Goal: Task Accomplishment & Management: Manage account settings

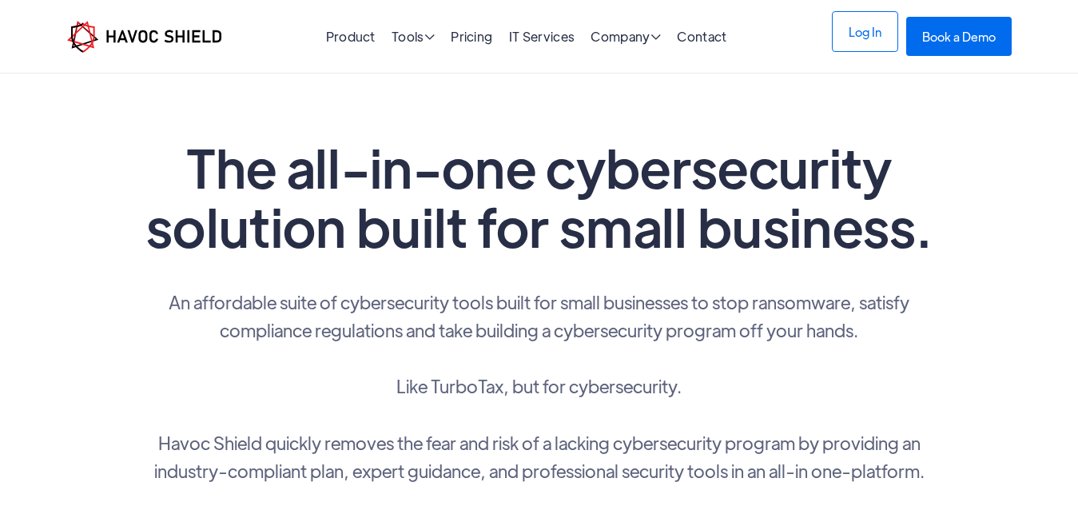
click at [872, 39] on link "Log In" at bounding box center [865, 31] width 66 height 41
click at [861, 31] on link "Log In" at bounding box center [865, 31] width 66 height 41
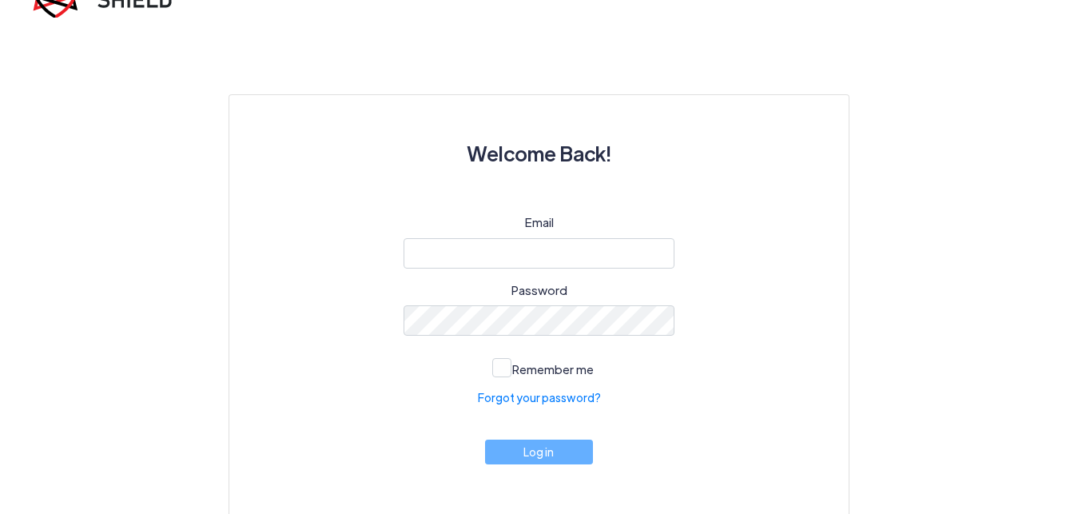
scroll to position [90, 0]
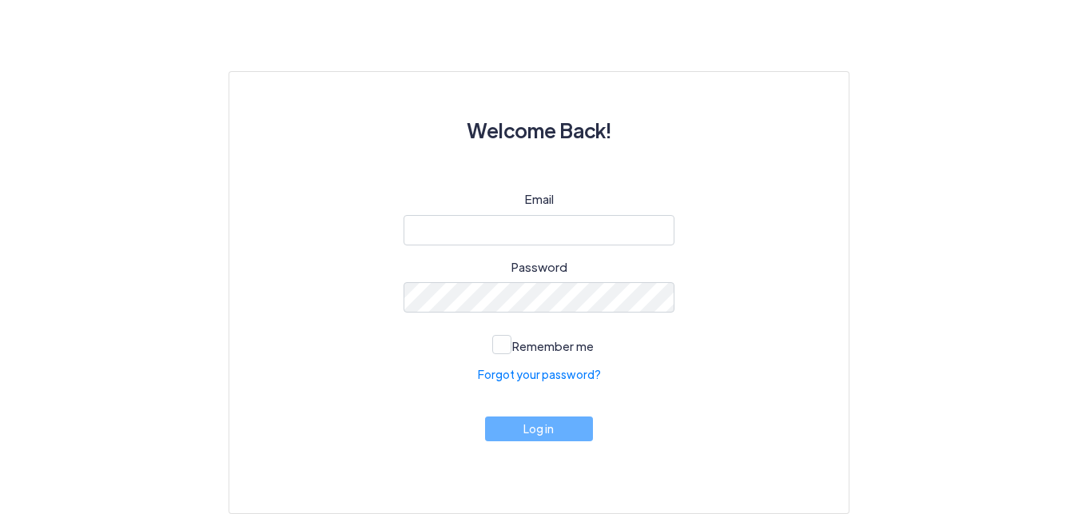
drag, startPoint x: 591, startPoint y: 214, endPoint x: 593, endPoint y: 226, distance: 12.2
click at [593, 226] on div "Email" at bounding box center [540, 217] width 272 height 55
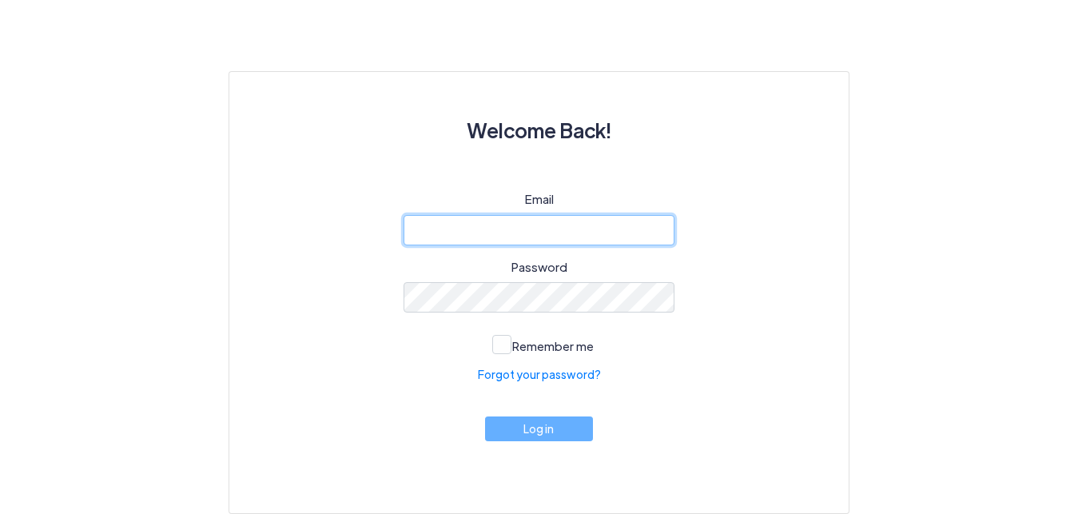
click at [593, 226] on input "email" at bounding box center [540, 230] width 272 height 30
type input "kshrid0909@gmail.com"
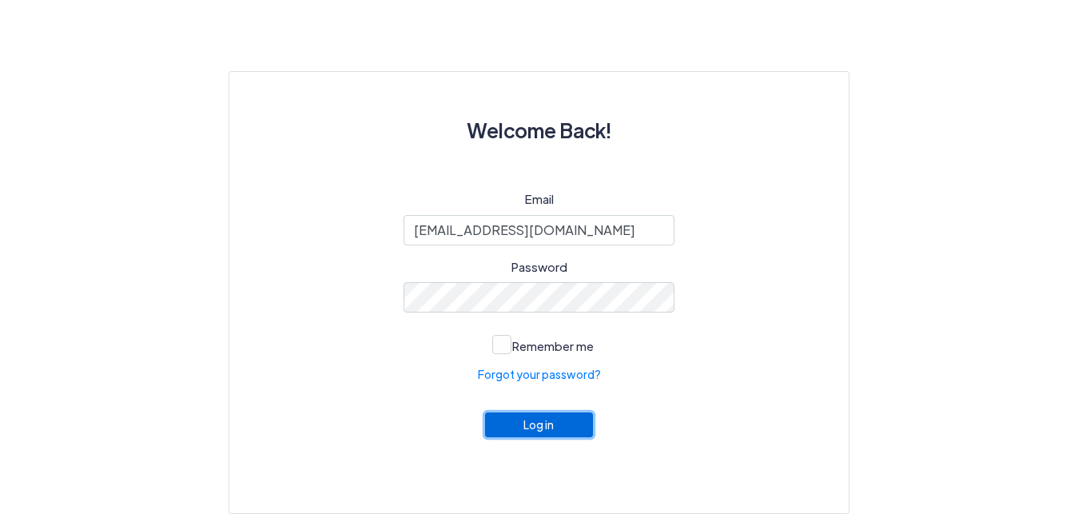
click at [553, 425] on button "Log in" at bounding box center [539, 424] width 109 height 25
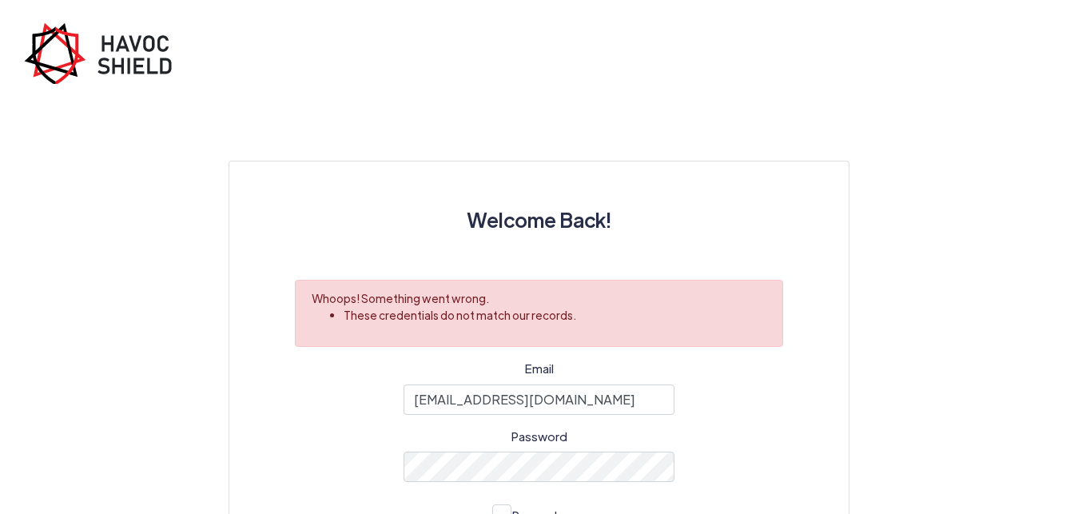
click at [651, 112] on div at bounding box center [539, 122] width 621 height 77
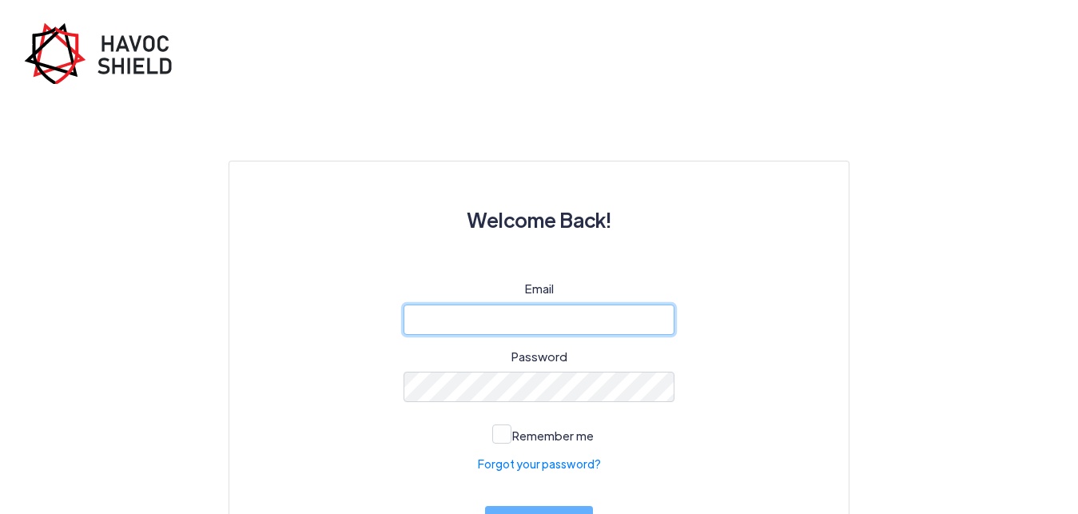
click at [606, 313] on input "email" at bounding box center [540, 320] width 272 height 30
paste input "[EMAIL_ADDRESS][DOMAIN_NAME]"
type input "[EMAIL_ADDRESS][DOMAIN_NAME]"
click at [415, 322] on input "[EMAIL_ADDRESS][DOMAIN_NAME]" at bounding box center [540, 320] width 272 height 30
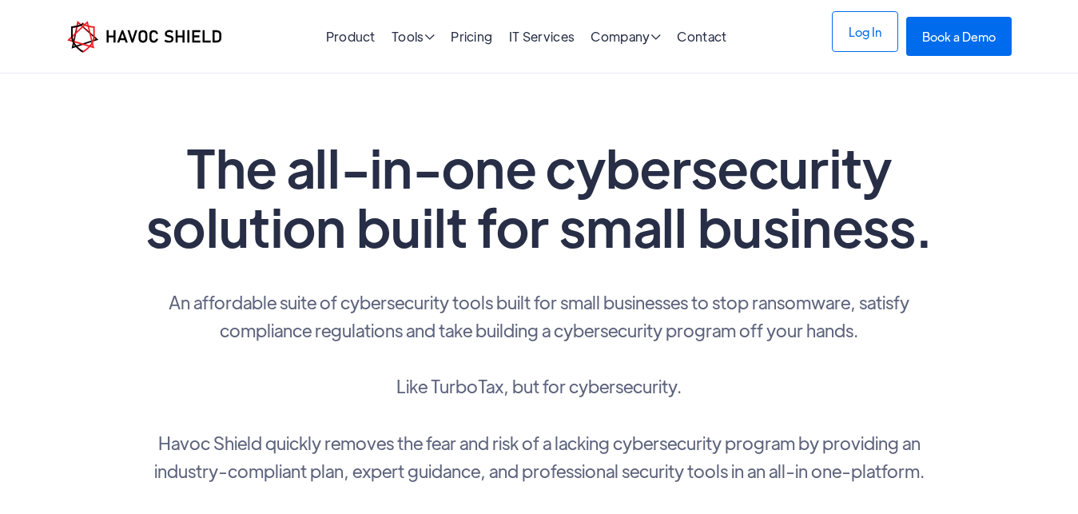
click at [863, 38] on link "Log In" at bounding box center [865, 31] width 66 height 41
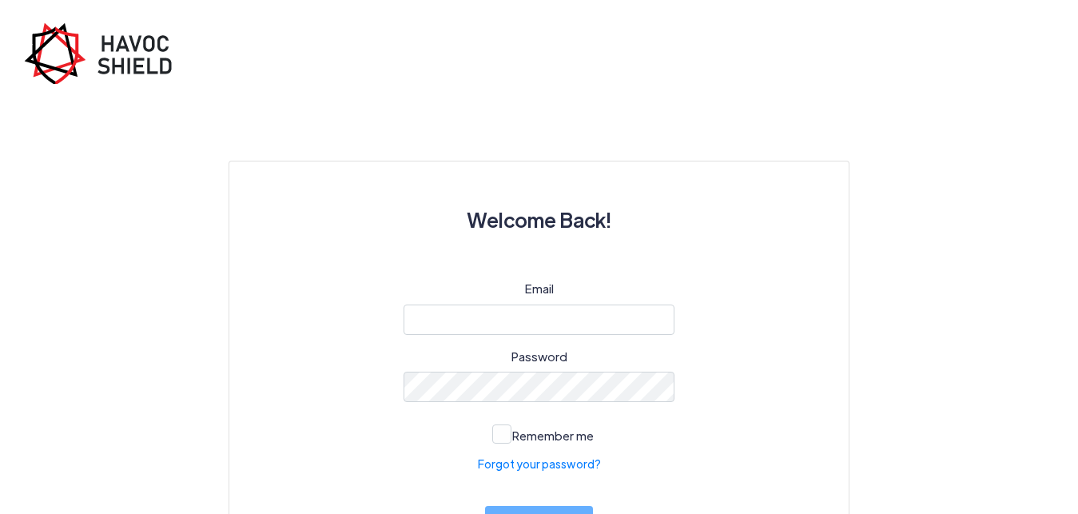
click at [404, 335] on div at bounding box center [404, 335] width 0 height 0
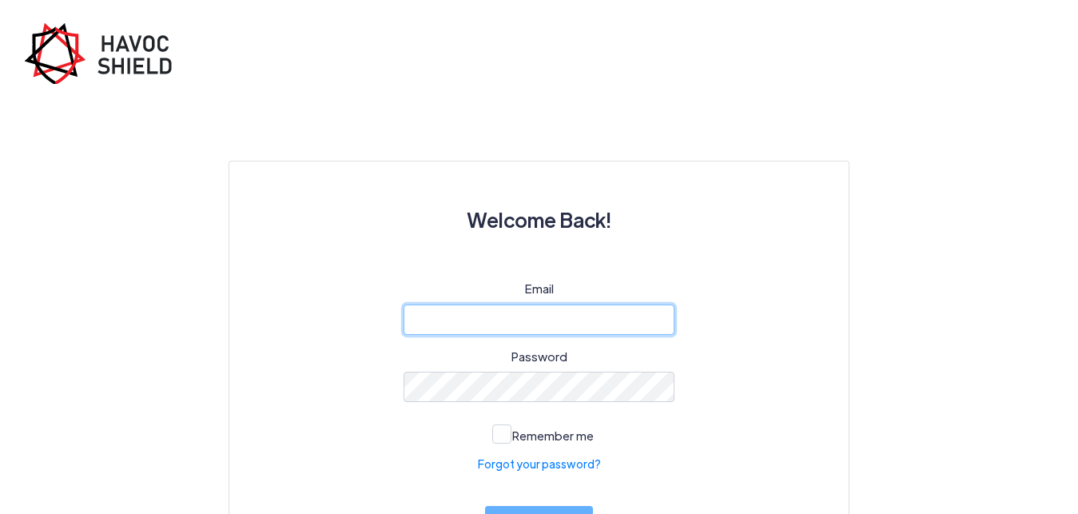
type input "[EMAIL_ADDRESS][DOMAIN_NAME]"
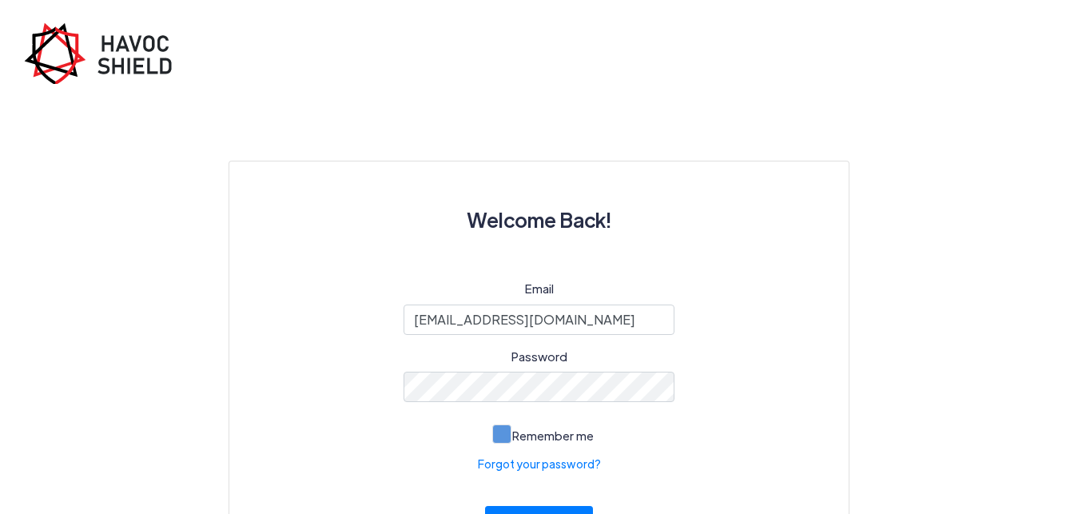
click at [504, 432] on span at bounding box center [501, 433] width 19 height 19
click at [0, 0] on input "Remember me" at bounding box center [0, 0] width 0 height 0
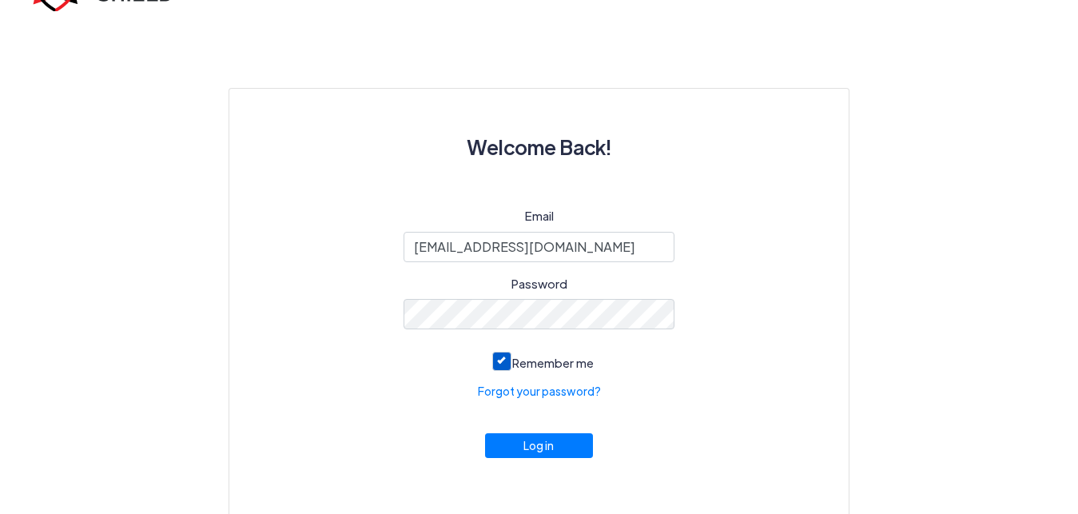
scroll to position [90, 0]
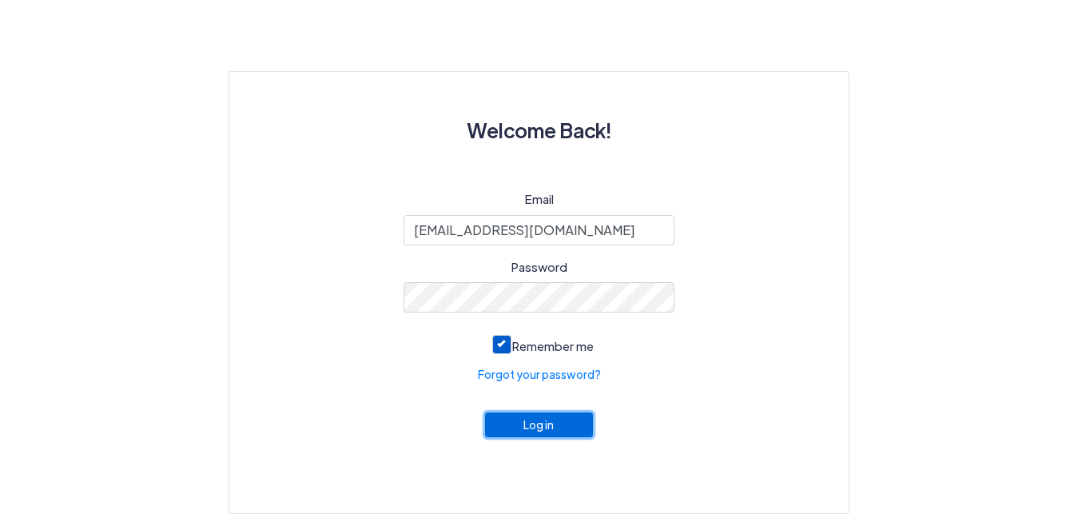
click at [566, 428] on button "Log in" at bounding box center [539, 424] width 109 height 25
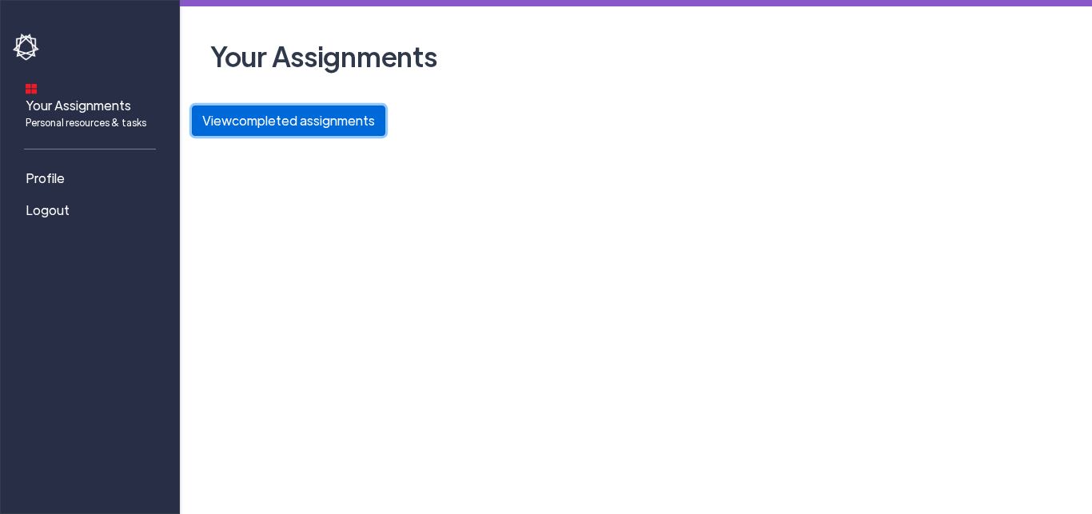
click at [313, 118] on button "View completed assignments" at bounding box center [288, 121] width 193 height 30
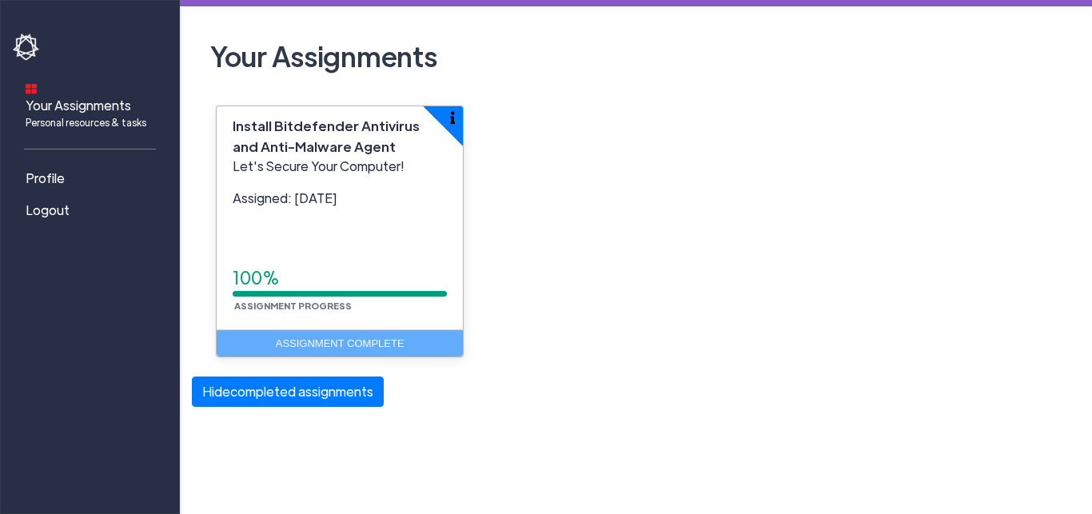
click at [581, 352] on div "Install Bitdefender Antivirus and Anti-Malware Agent Let's Secure Your Computer…" at bounding box center [636, 241] width 888 height 271
click at [43, 170] on span "Profile" at bounding box center [45, 178] width 39 height 19
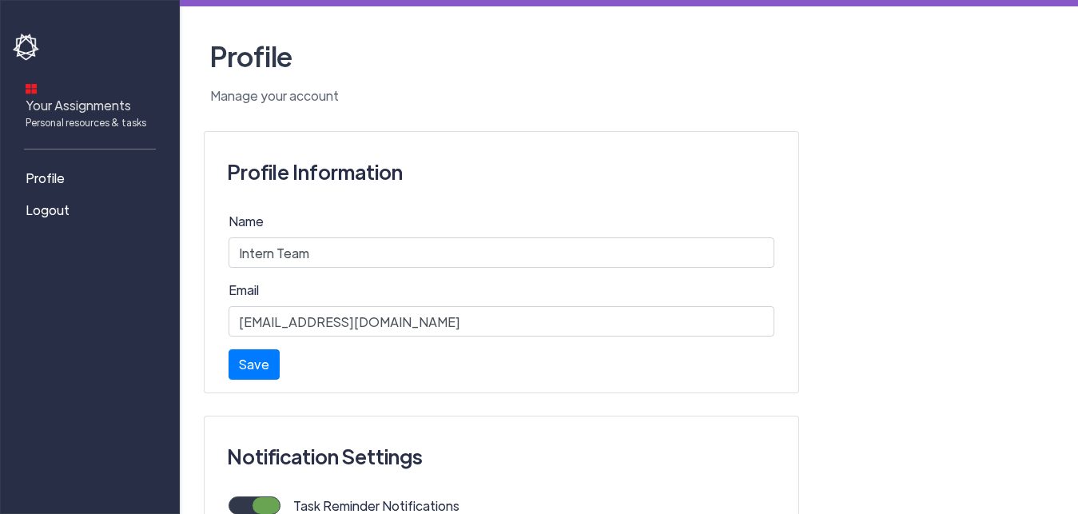
click at [82, 96] on span "Your Assignments Personal resources & tasks" at bounding box center [86, 113] width 121 height 34
